Goal: Task Accomplishment & Management: Manage account settings

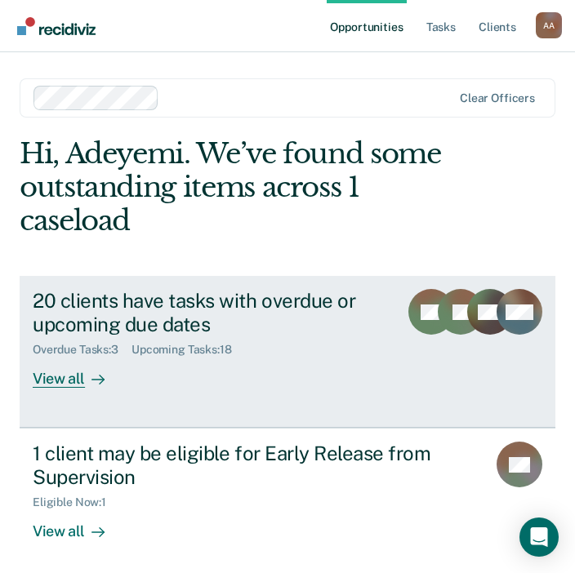
click at [82, 386] on div "View all" at bounding box center [78, 373] width 91 height 32
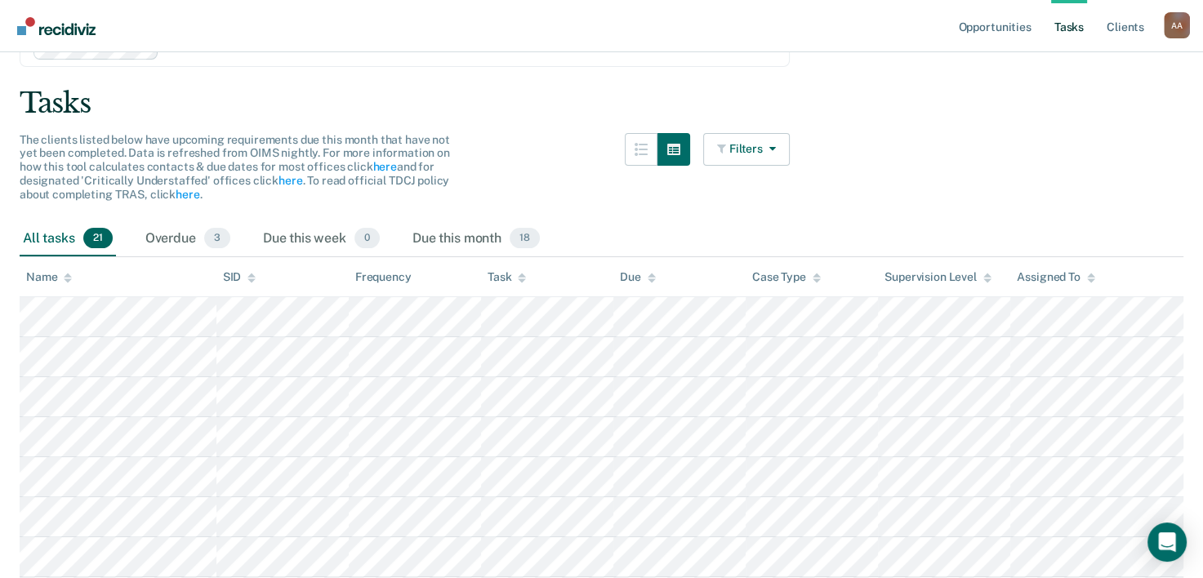
scroll to position [89, 0]
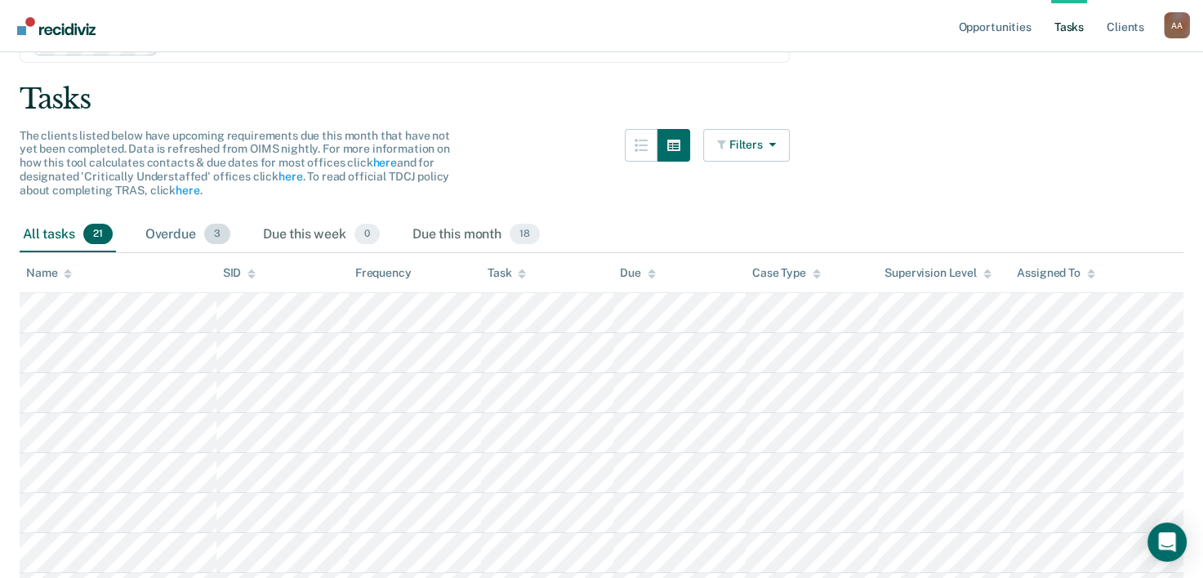
click at [180, 229] on div "Overdue 3" at bounding box center [187, 235] width 91 height 36
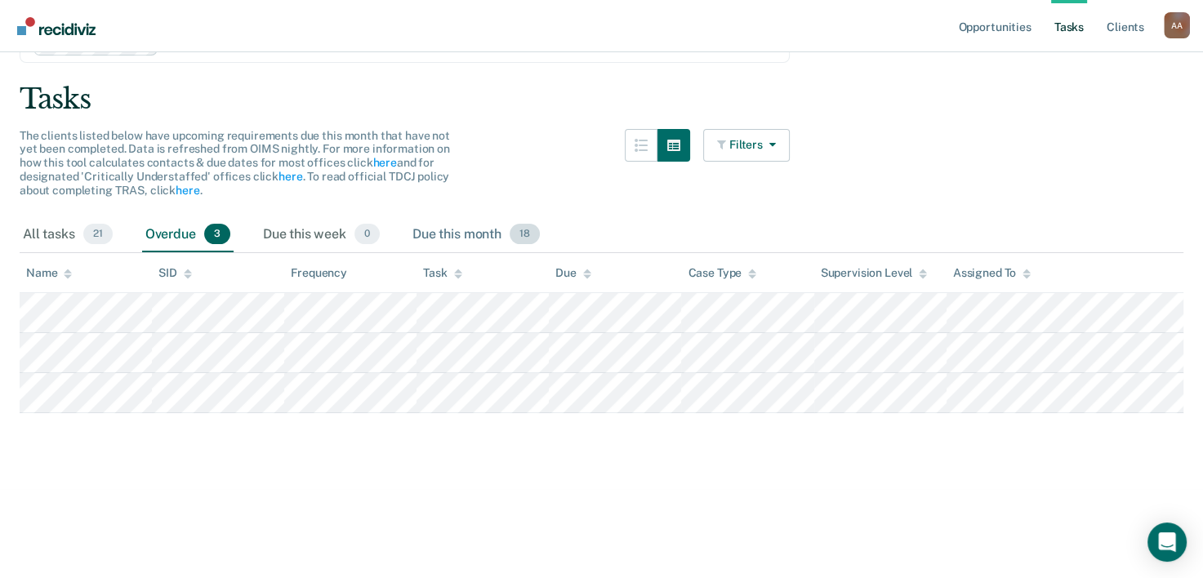
click at [495, 234] on div "Due this month 18" at bounding box center [476, 235] width 134 height 36
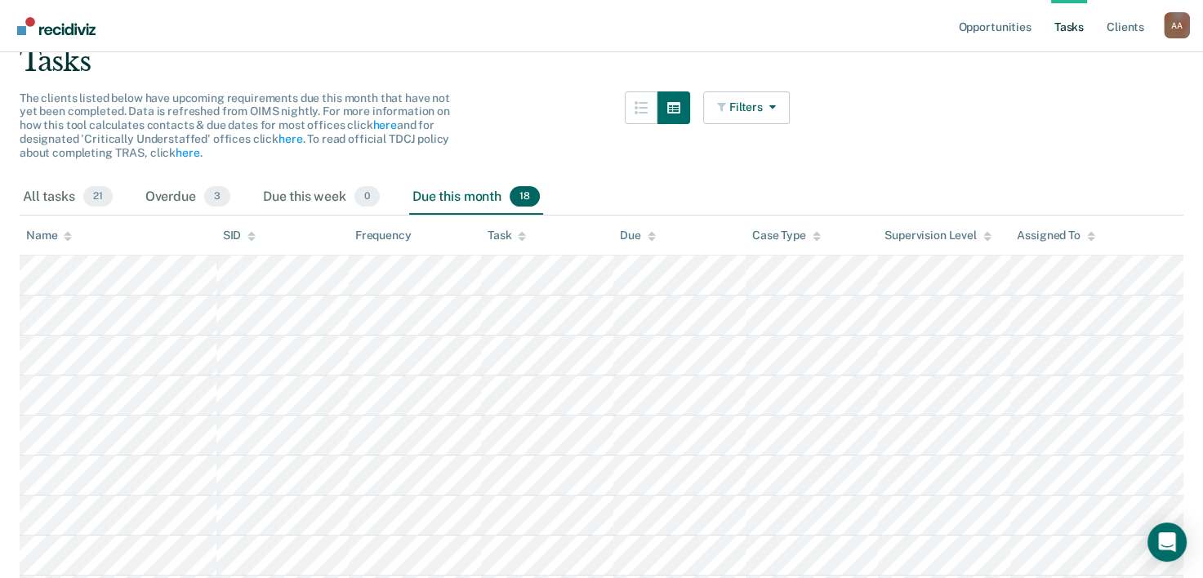
scroll to position [0, 0]
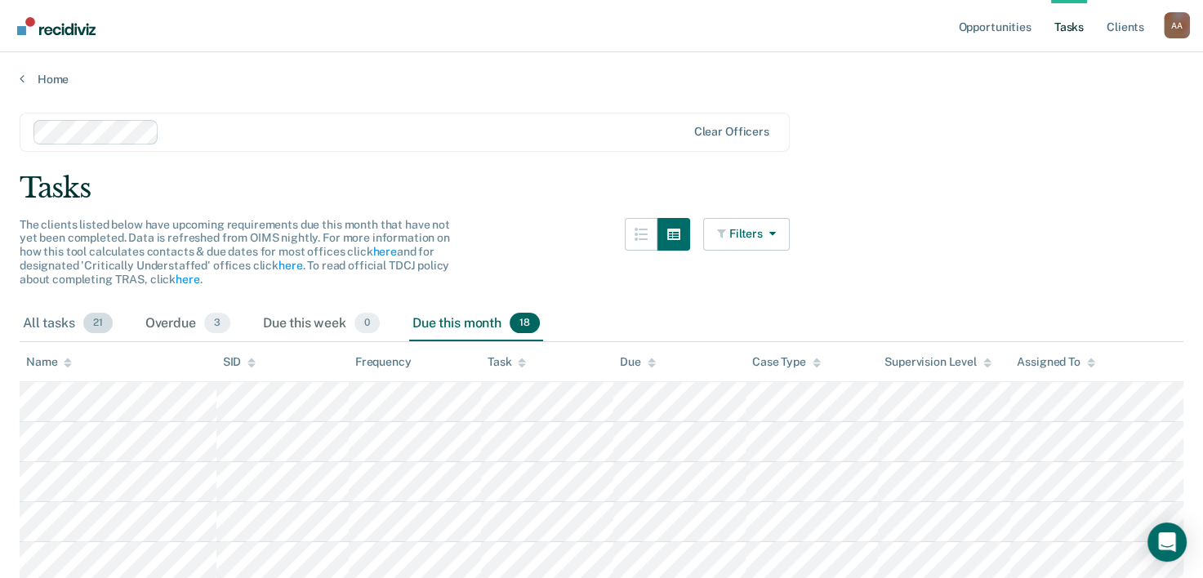
click at [50, 320] on div "All tasks 21" at bounding box center [68, 324] width 96 height 36
